Goal: Navigation & Orientation: Find specific page/section

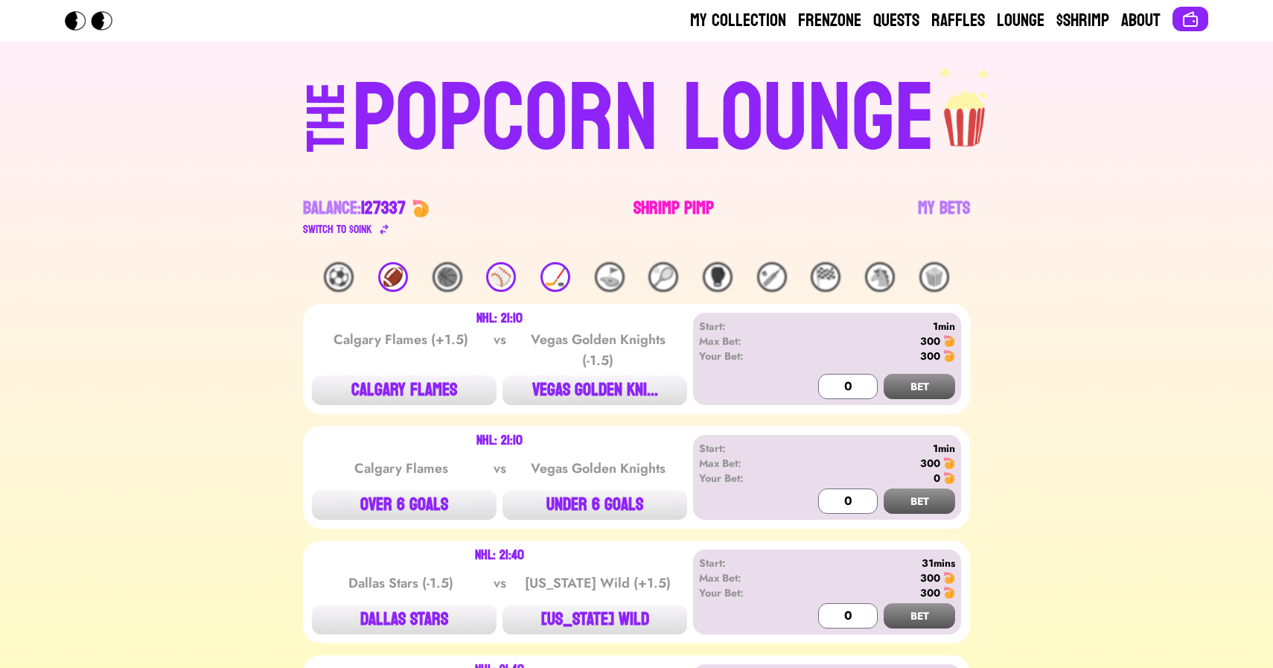
click at [648, 196] on link "Shrimp Pimp" at bounding box center [673, 217] width 80 height 42
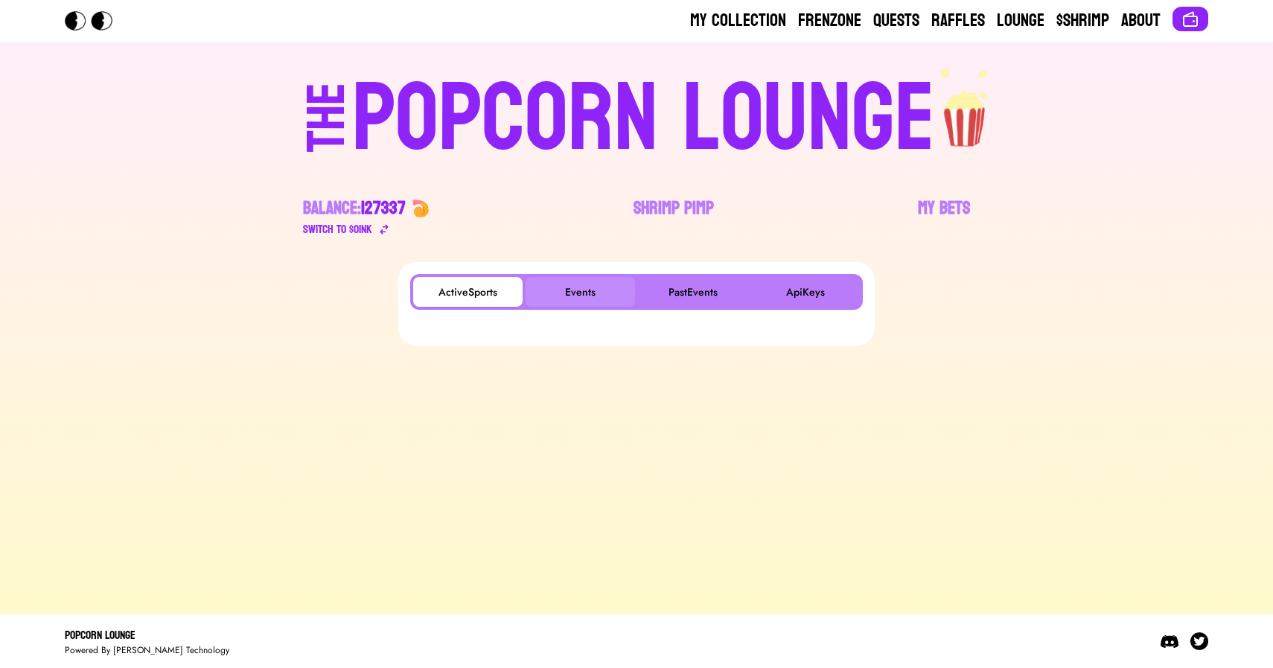
click at [604, 283] on button "Events" at bounding box center [579, 292] width 109 height 30
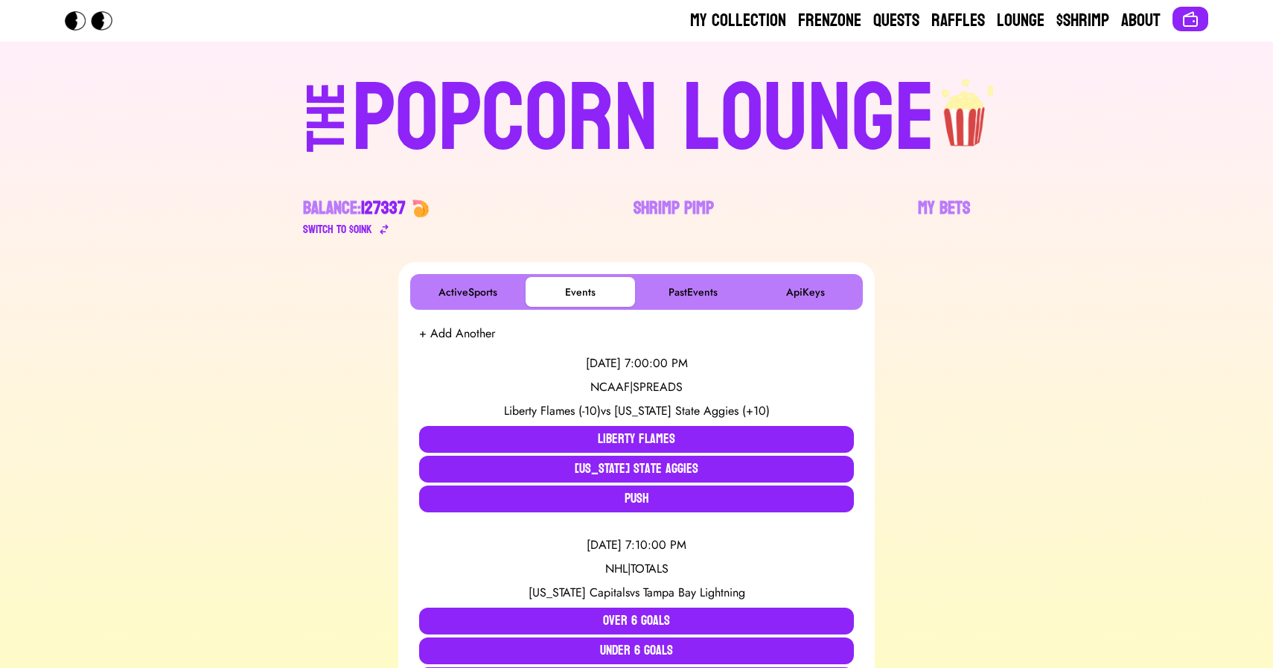
click at [559, 109] on div "POPCORN LOUNGE" at bounding box center [643, 118] width 583 height 95
